Goal: Task Accomplishment & Management: Manage account settings

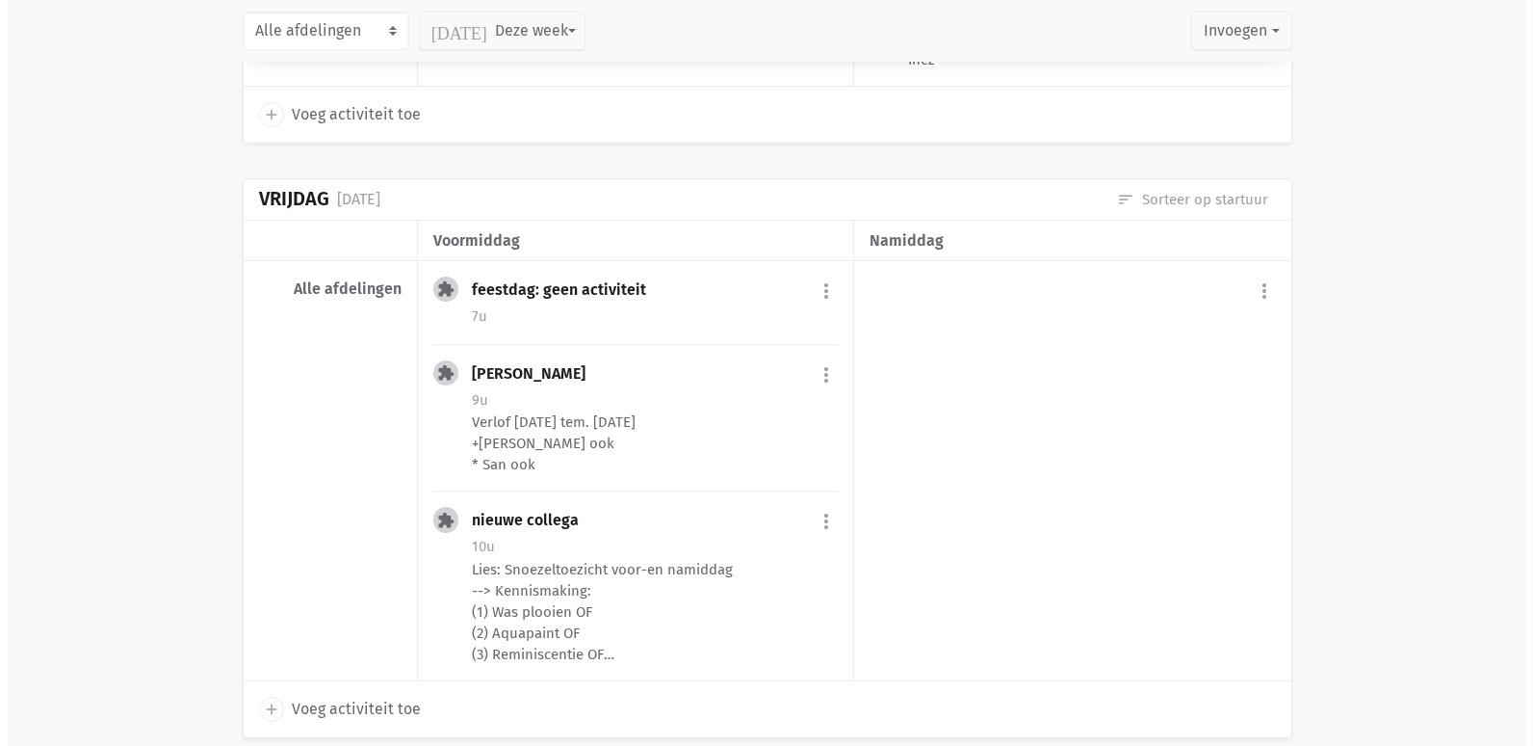
scroll to position [1349, 0]
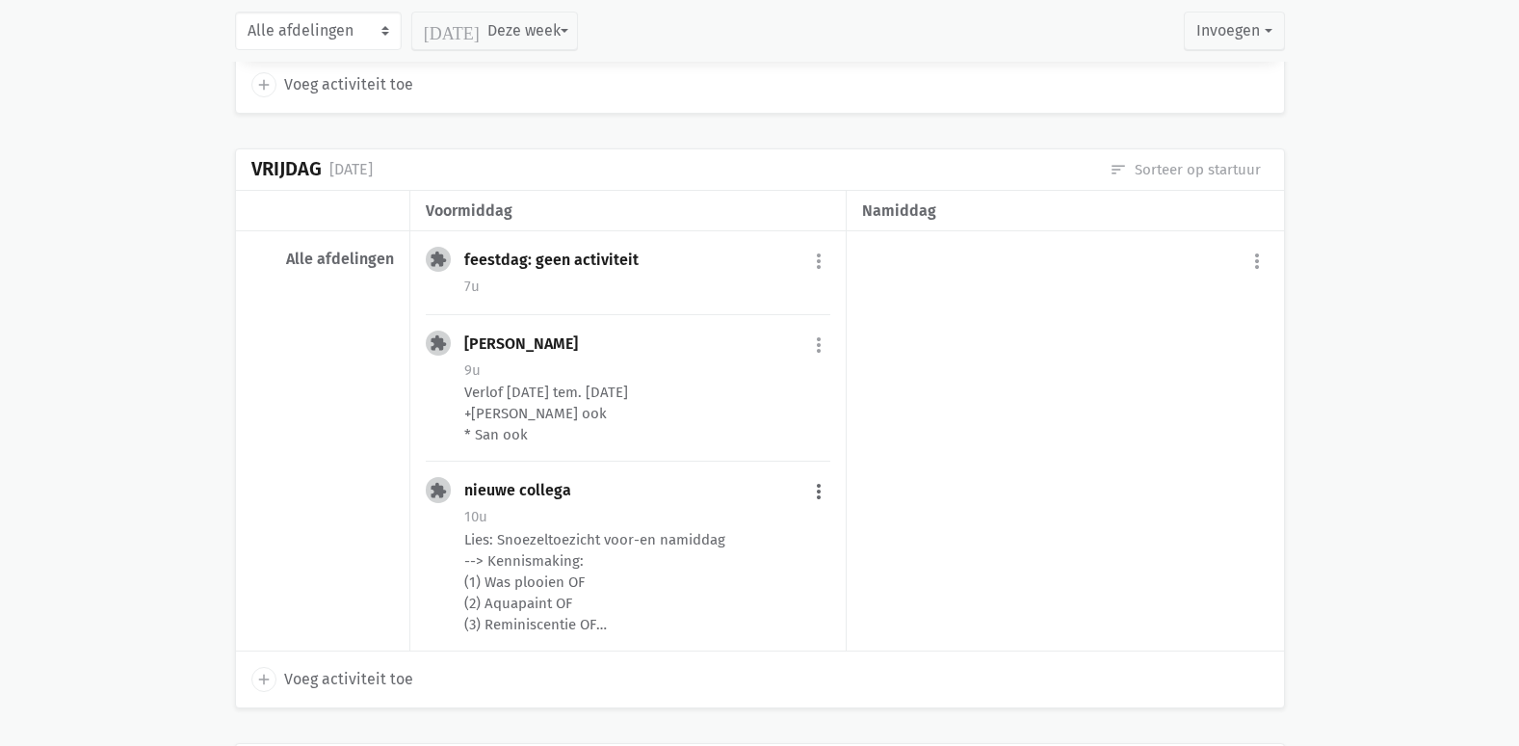
click at [815, 496] on button "more_vert" at bounding box center [818, 491] width 23 height 37
click at [767, 526] on link "edit Bewerk" at bounding box center [755, 532] width 197 height 33
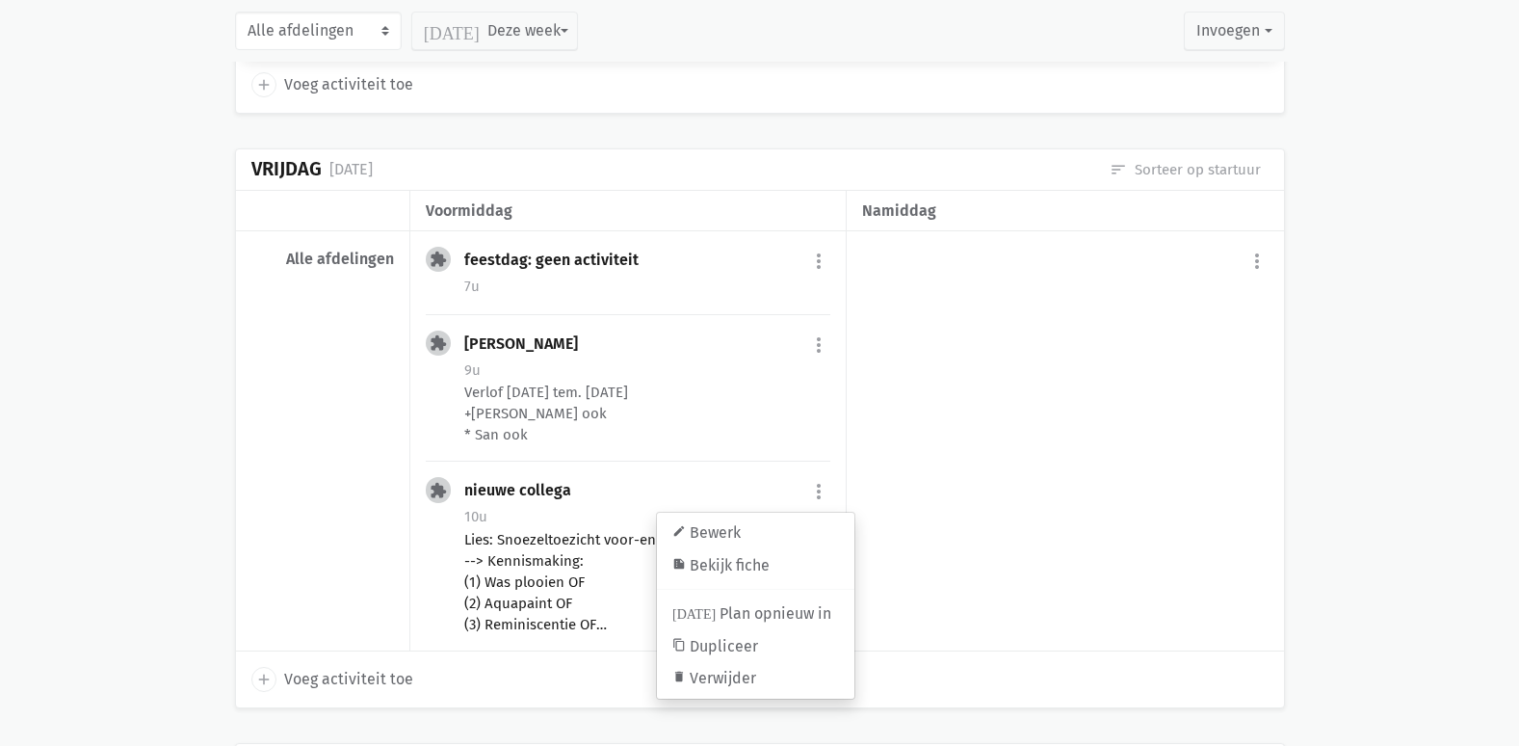
select select "10:00"
select select "18:00"
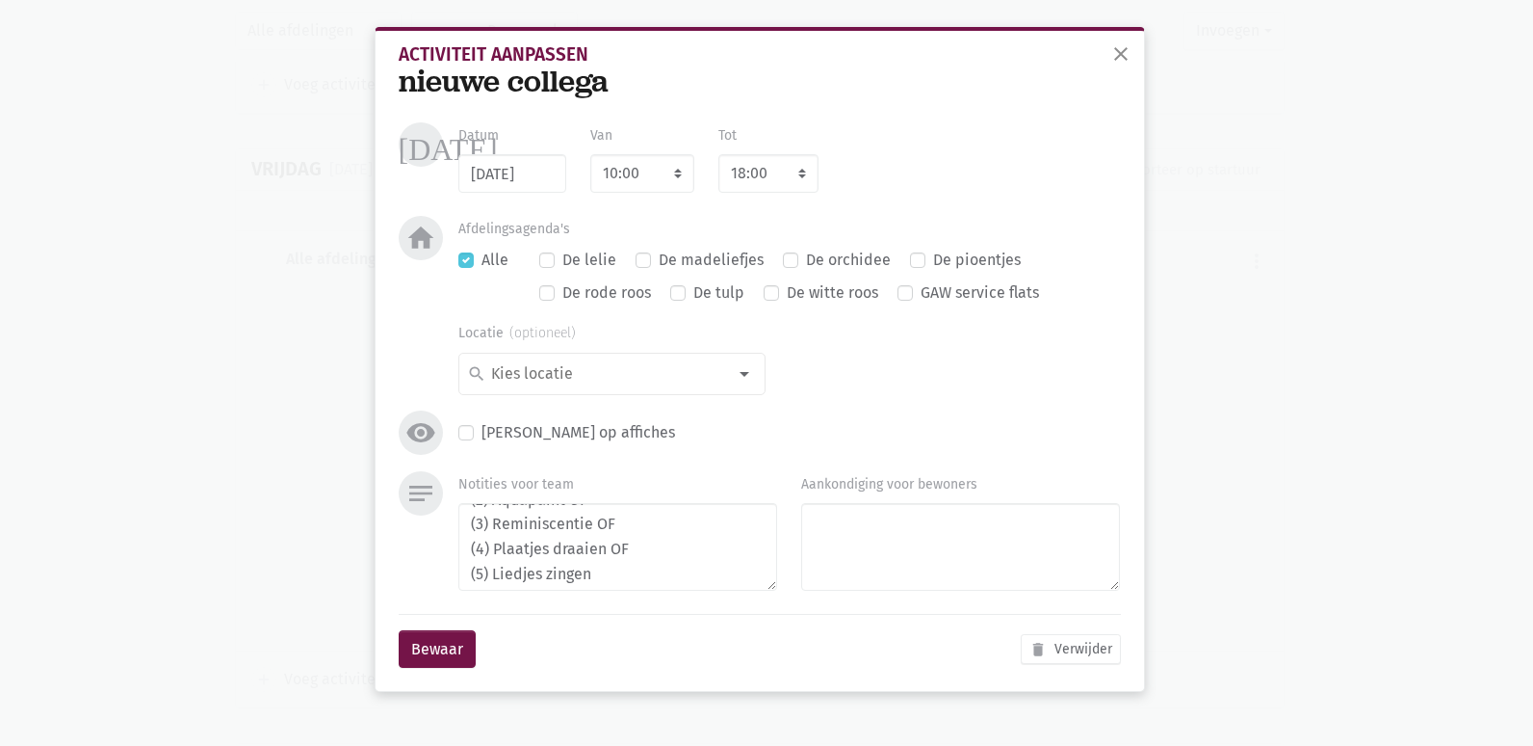
scroll to position [0, 0]
click at [474, 564] on textarea "Lies: Snoezeltoezicht voor-en namiddag --> Kennismaking: (1) Was plooien OF (2)…" at bounding box center [618, 547] width 319 height 88
click at [645, 586] on textarea "Lies: Snoezeltoezicht voor-en namiddag --> Kennismaking: (1) Was plooien OF (2)…" at bounding box center [618, 547] width 319 height 88
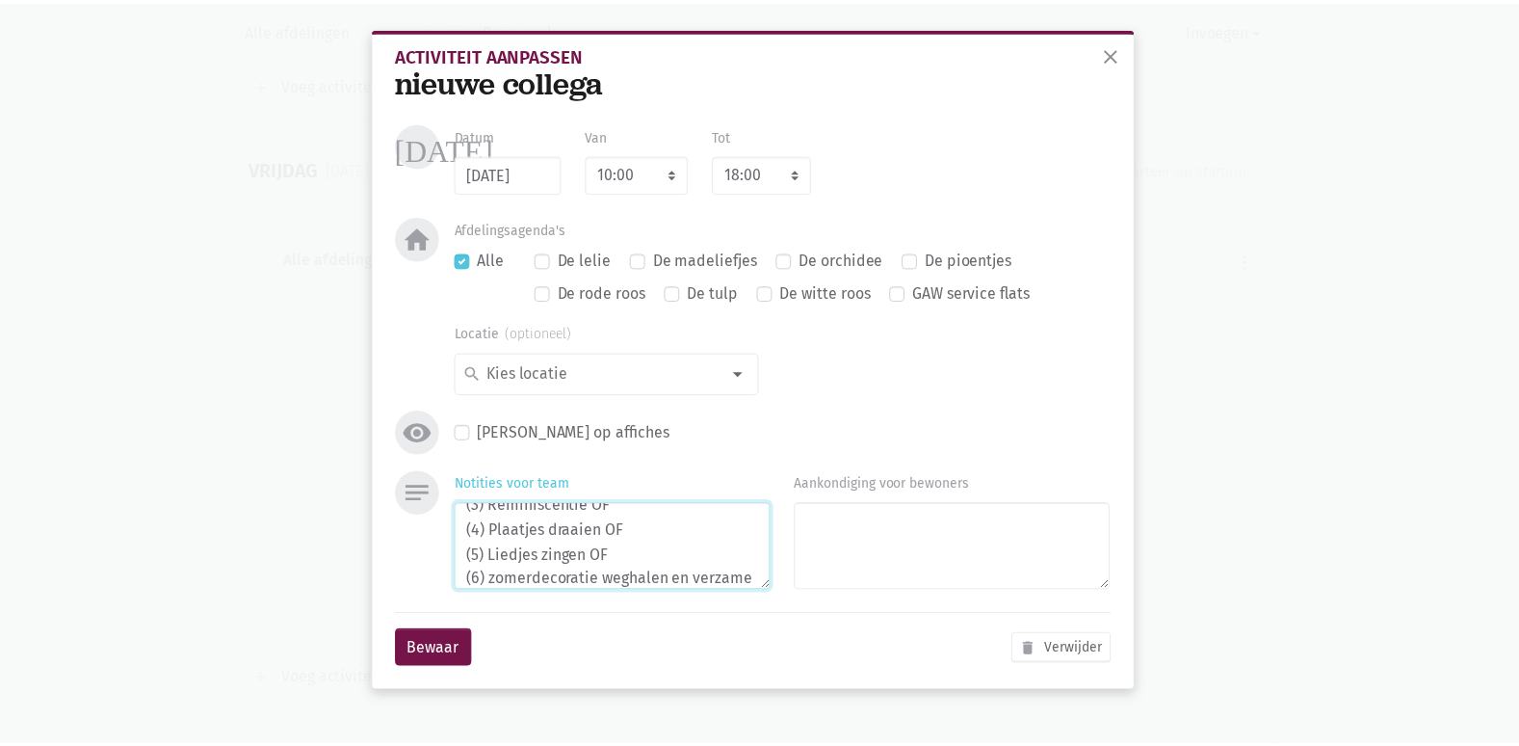
scroll to position [139, 0]
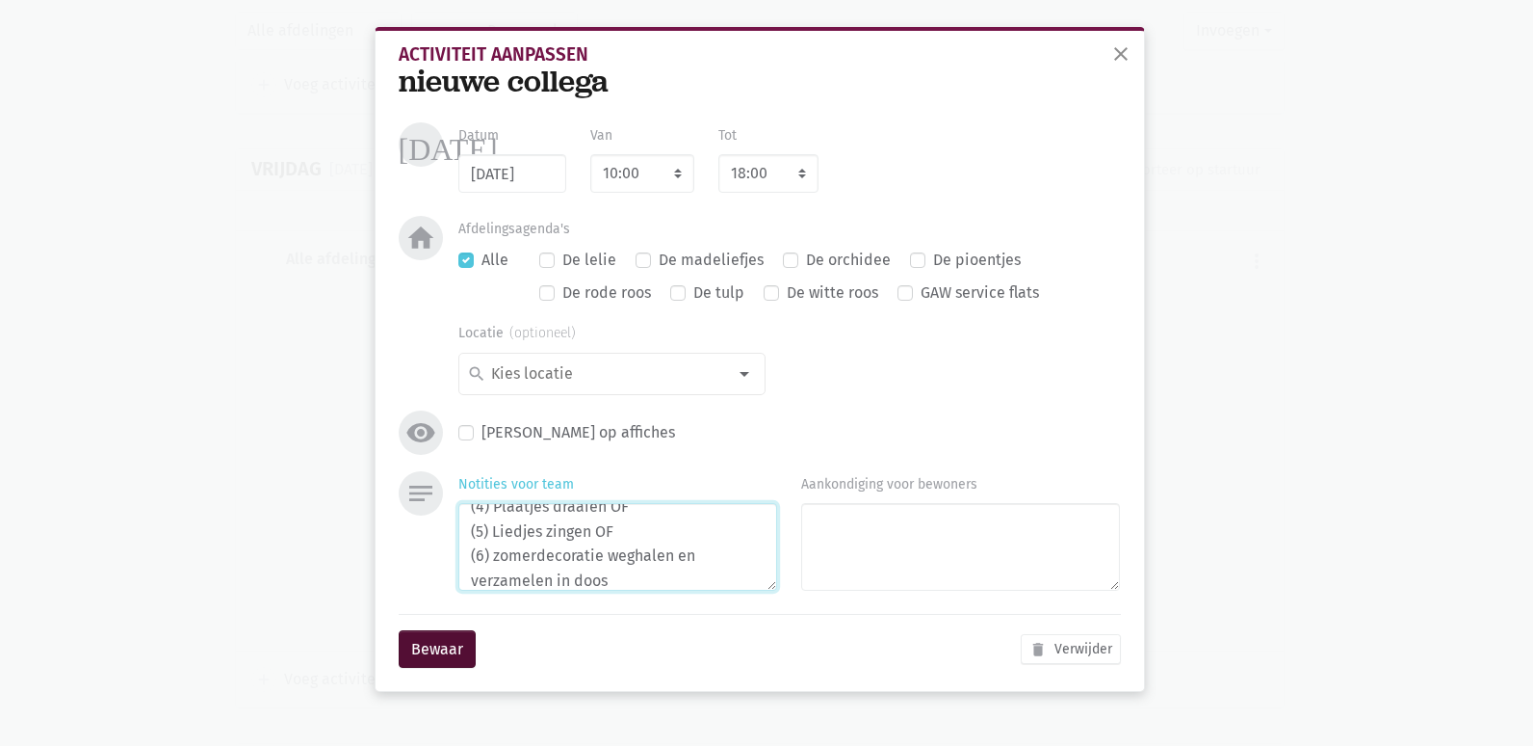
type textarea "Lies: Snoezeltoezicht voor-en namiddag --> Kennismaking: (1) Was plooien OF (2)…"
click at [429, 660] on button "Bewaar" at bounding box center [437, 649] width 77 height 39
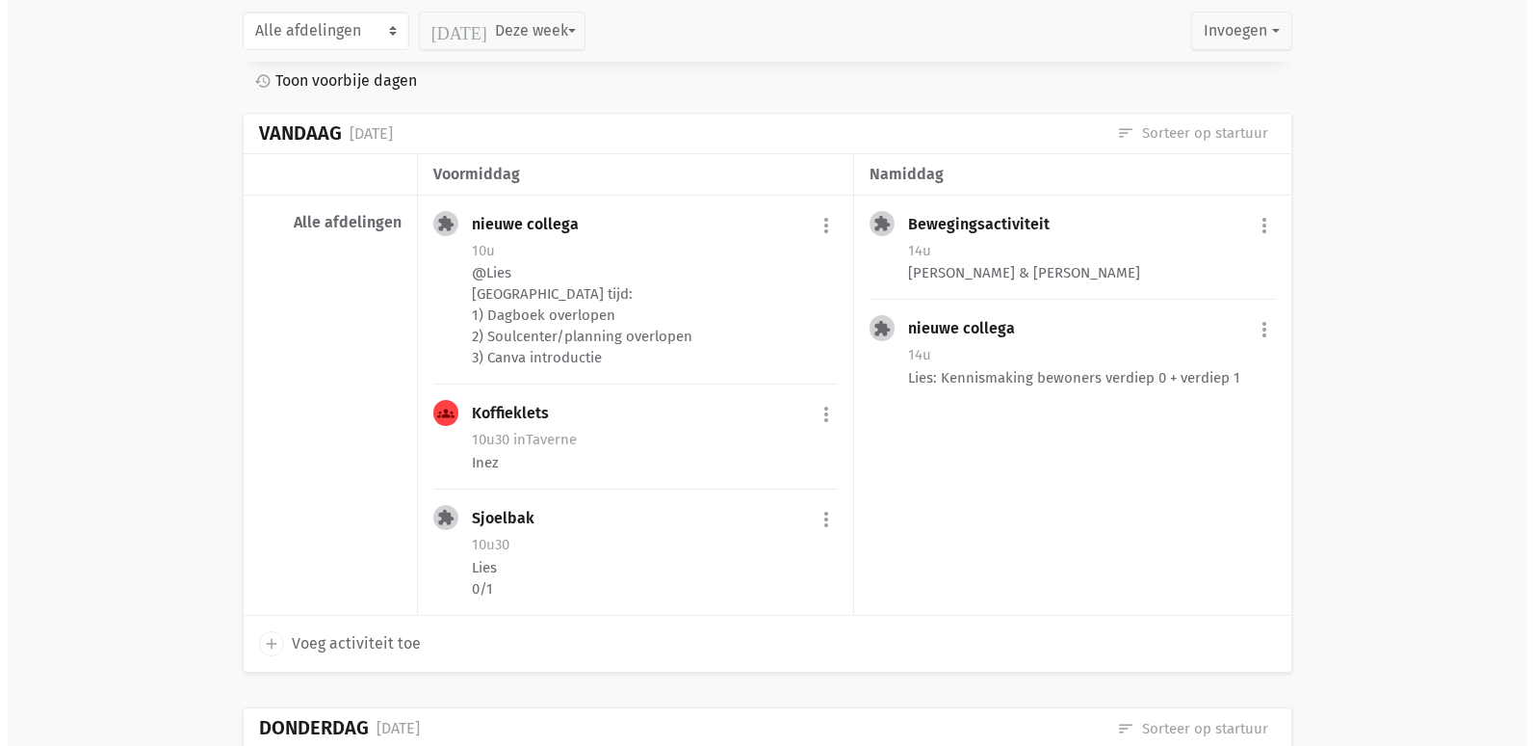
scroll to position [289, 0]
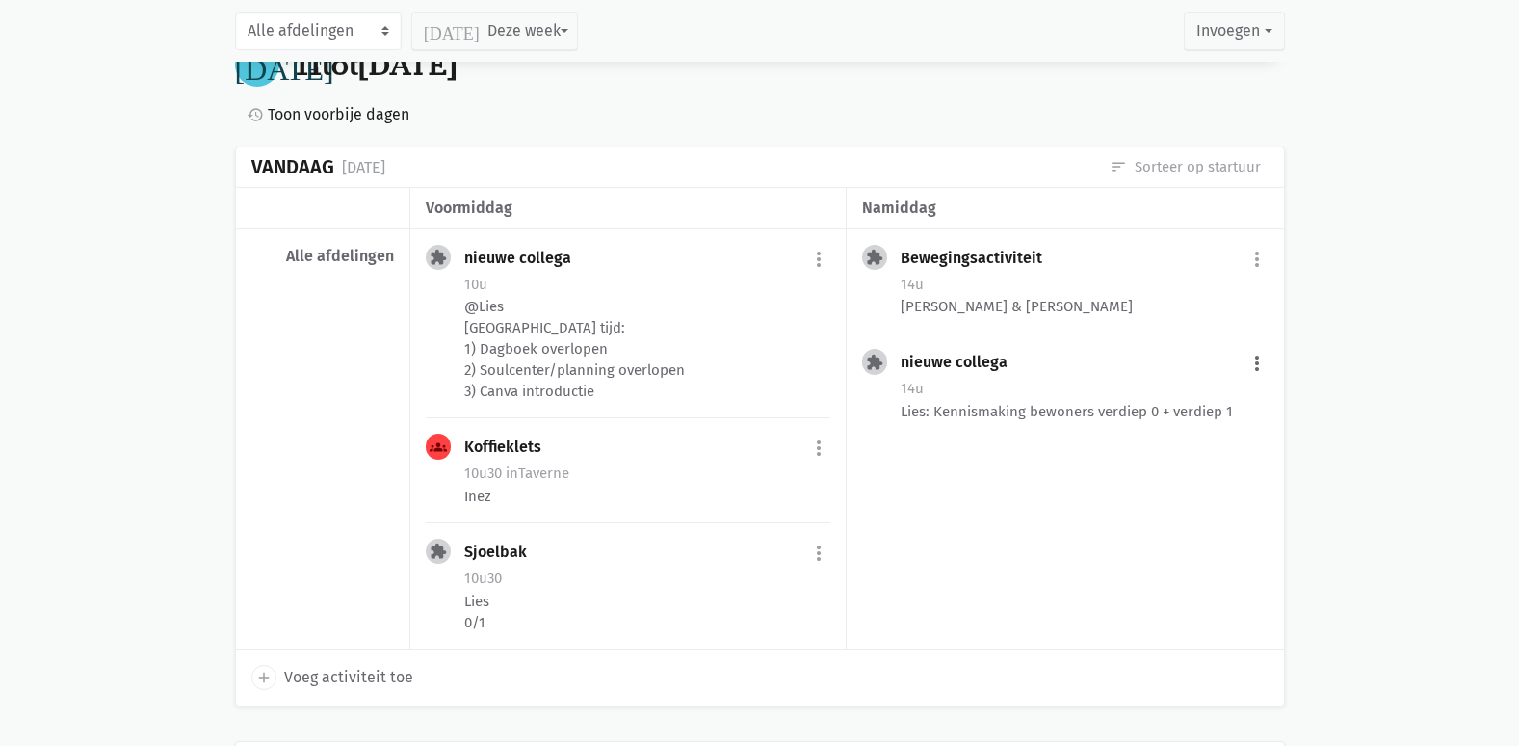
click at [1258, 364] on button "more_vert" at bounding box center [1256, 363] width 23 height 37
click at [1192, 403] on link "edit Bewerk" at bounding box center [1193, 404] width 197 height 33
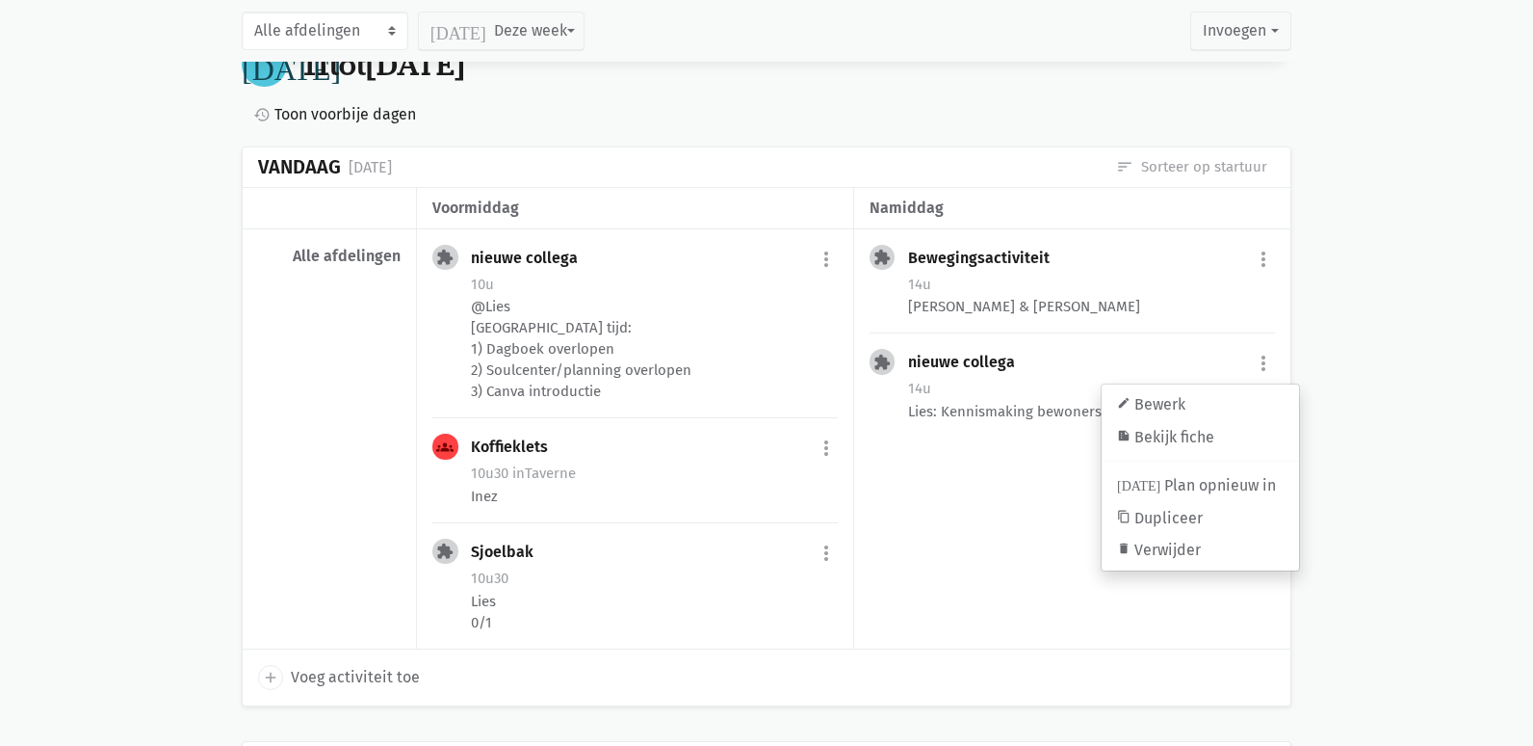
select select "14:00"
select select "16:00"
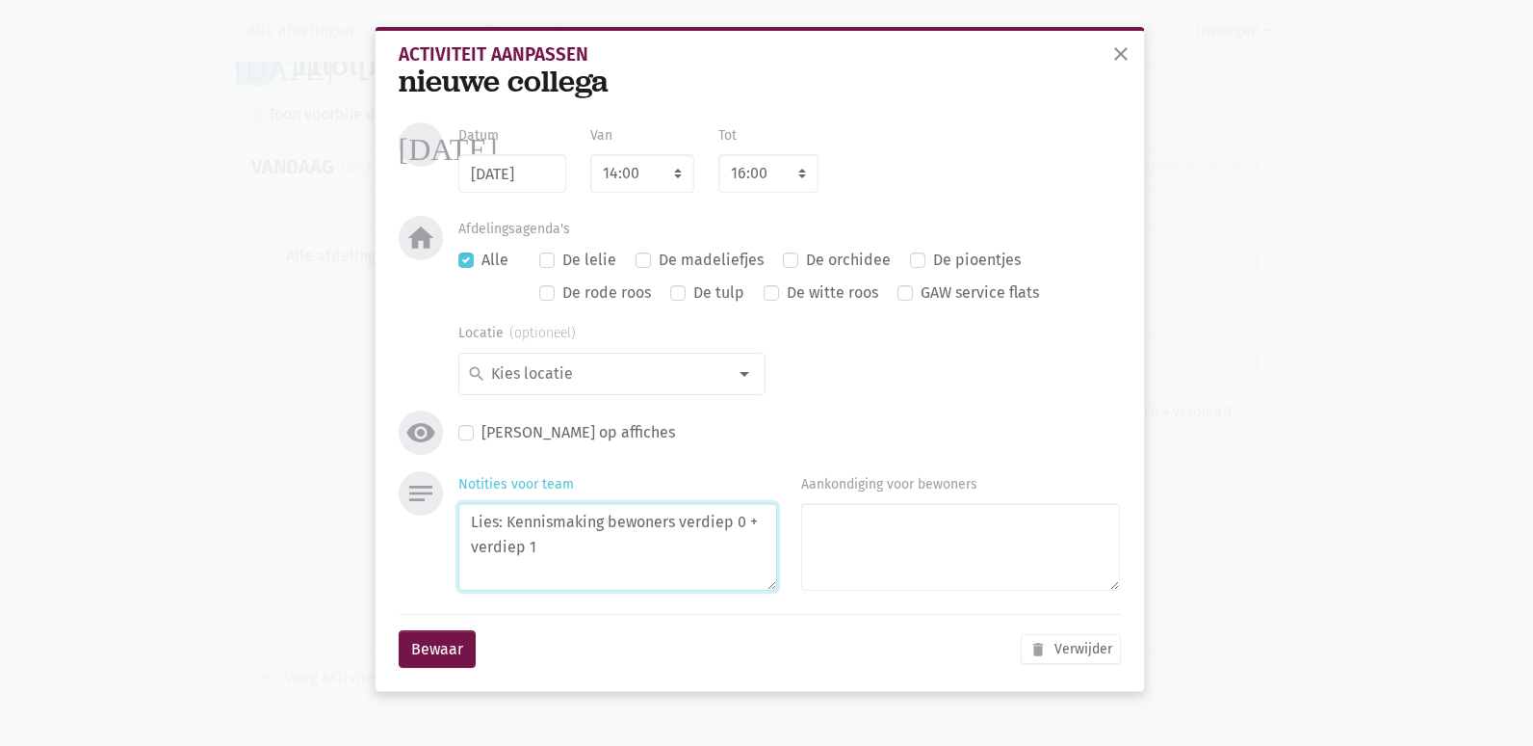
click at [679, 549] on textarea "Lies: Kennismaking bewoners verdiep 0 + verdiep 1" at bounding box center [618, 547] width 319 height 88
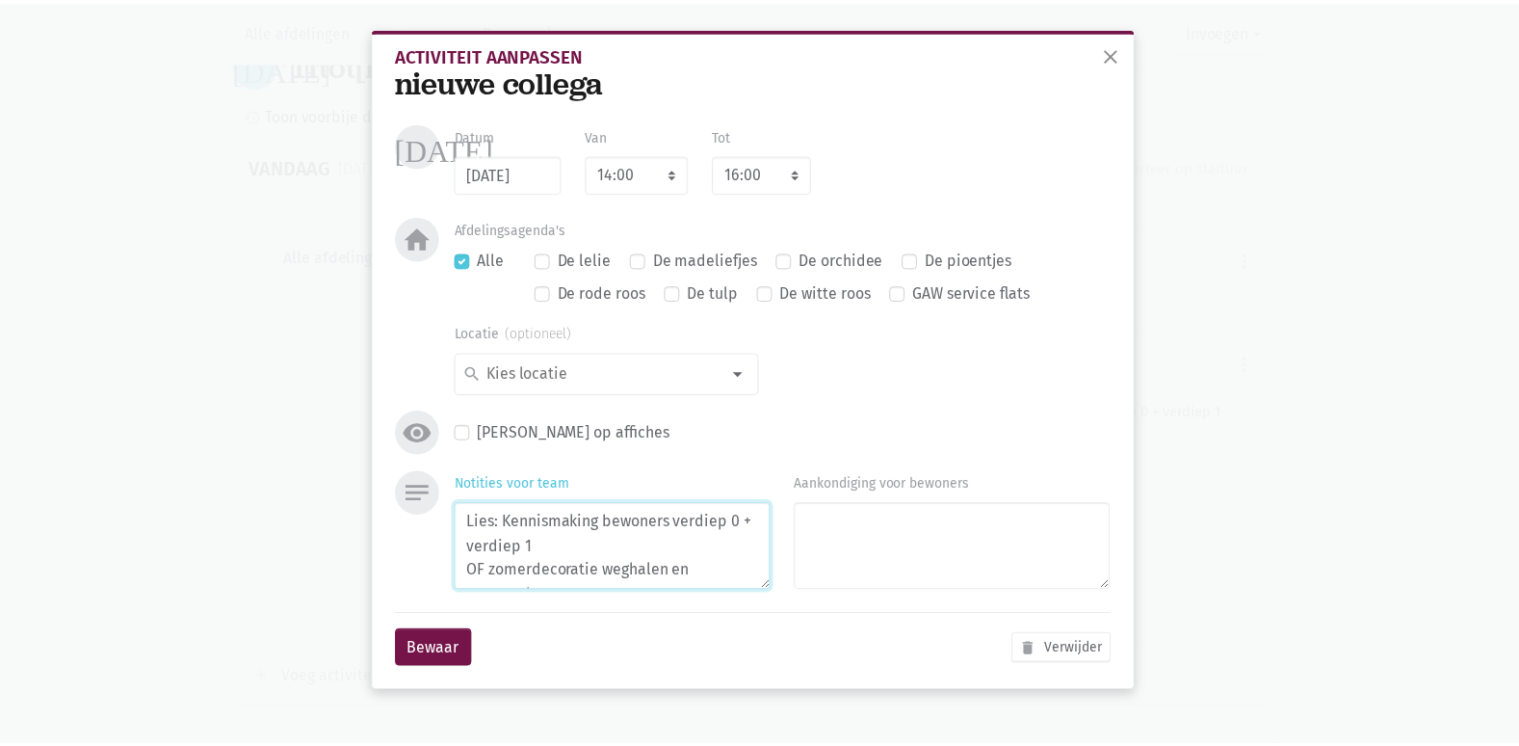
scroll to position [15, 0]
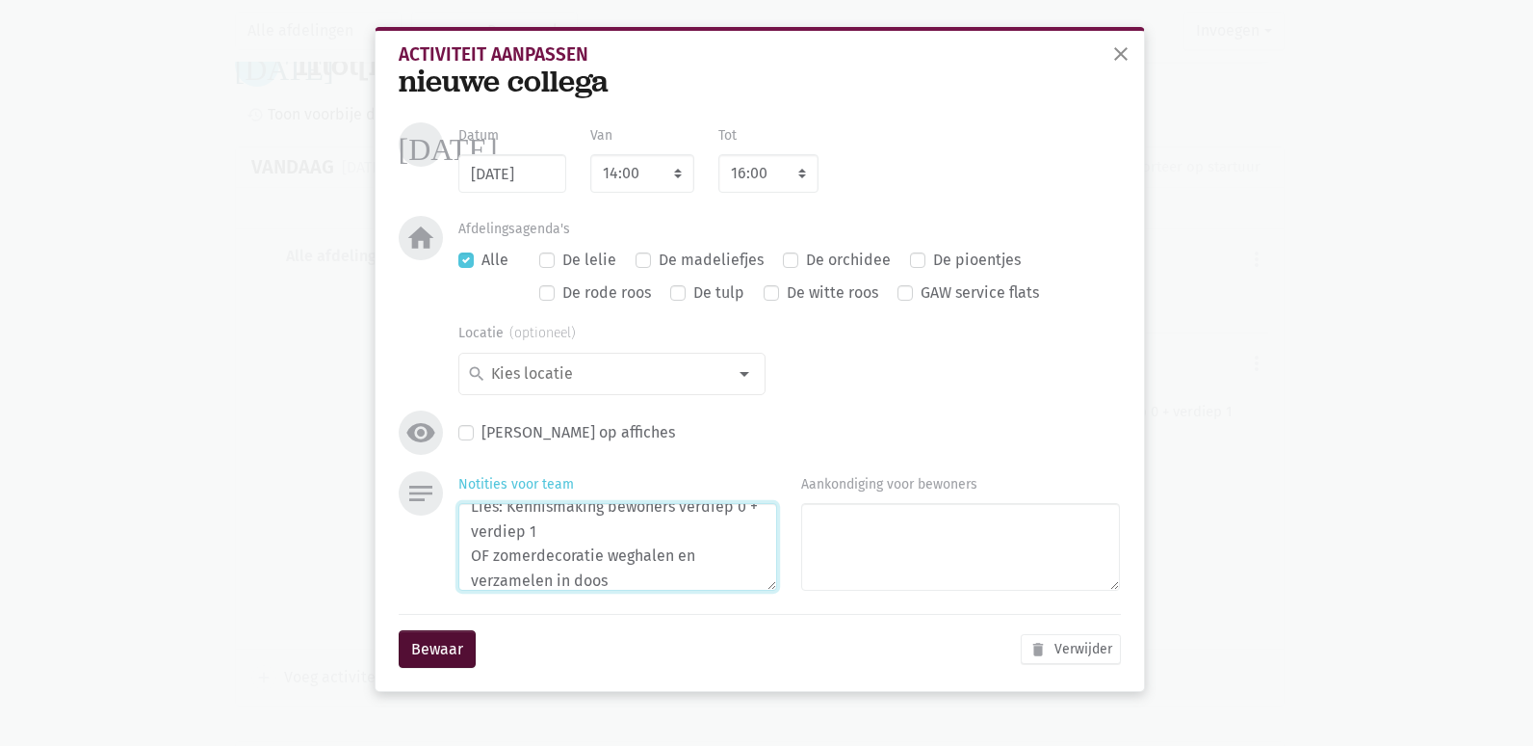
type textarea "Lies: Kennismaking bewoners verdiep 0 + verdiep 1 OF zomerdecoratie weghalen en…"
click at [459, 643] on button "Bewaar" at bounding box center [437, 649] width 77 height 39
